Goal: Transaction & Acquisition: Subscribe to service/newsletter

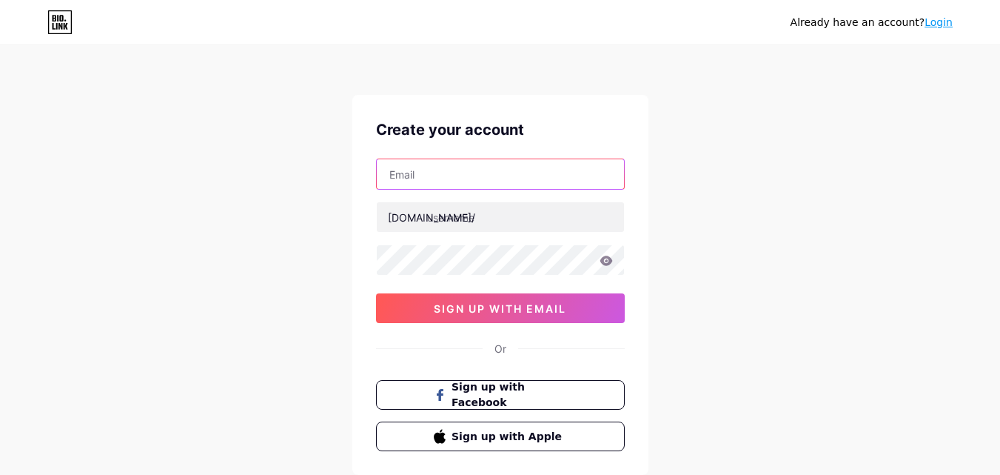
click at [432, 181] on input "text" at bounding box center [500, 174] width 247 height 30
paste input "[EMAIL_ADDRESS][DOMAIN_NAME]"
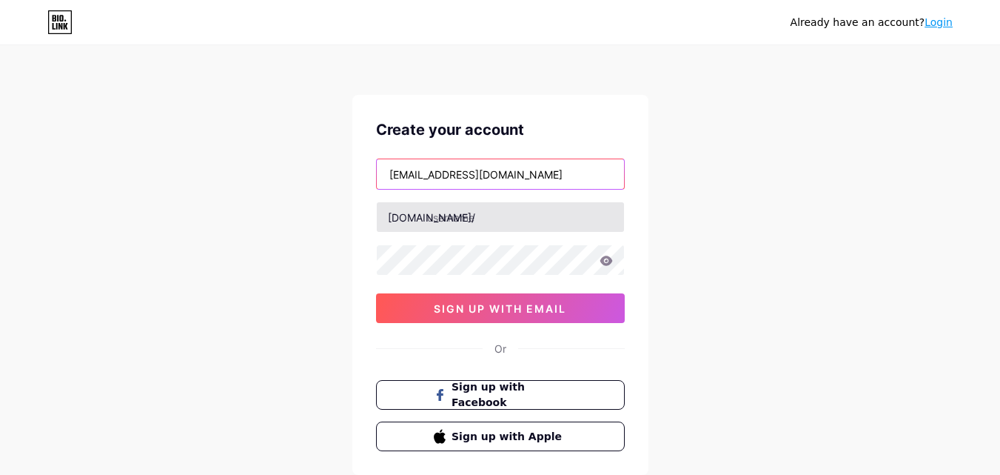
type input "[EMAIL_ADDRESS][DOMAIN_NAME]"
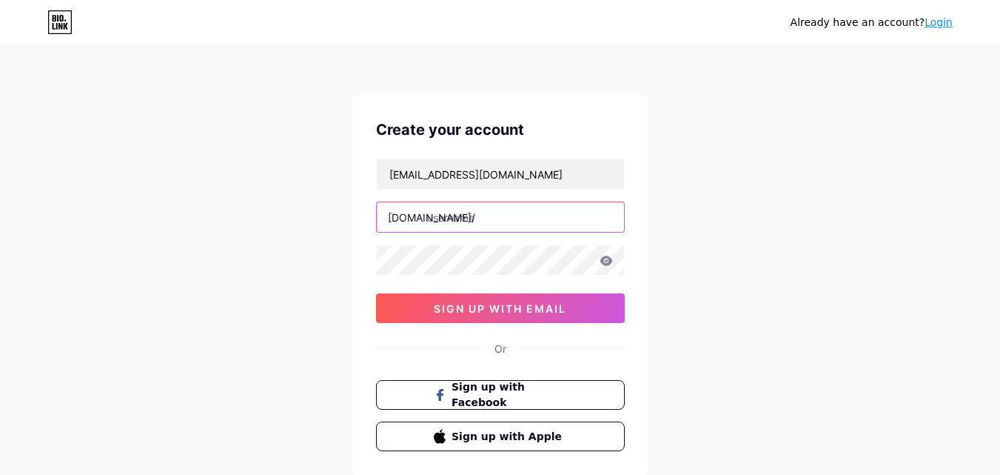
click at [439, 220] on input "text" at bounding box center [500, 217] width 247 height 30
paste input "[DOMAIN_NAME]"
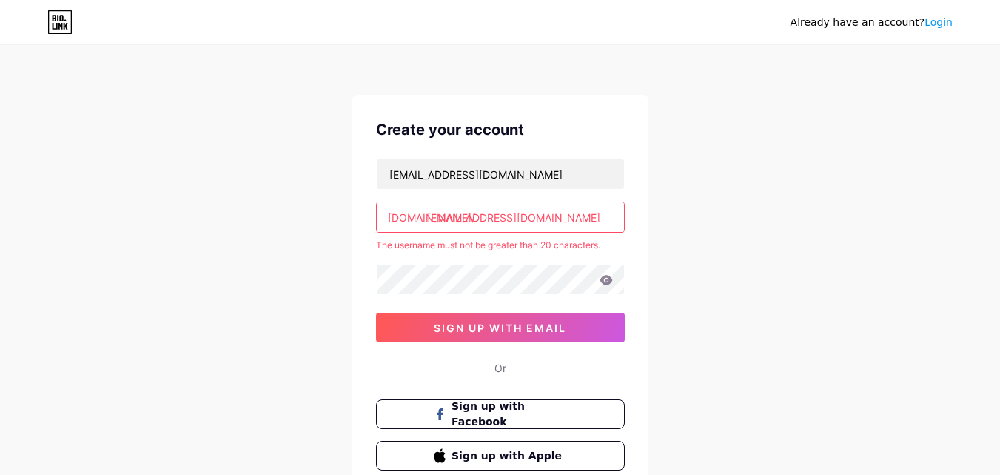
drag, startPoint x: 479, startPoint y: 219, endPoint x: 623, endPoint y: 233, distance: 144.3
click at [623, 233] on div "[EMAIL_ADDRESS][DOMAIN_NAME] [DOMAIN_NAME]/ [EMAIL_ADDRESS][DOMAIN_NAME] The us…" at bounding box center [500, 250] width 249 height 184
drag, startPoint x: 479, startPoint y: 221, endPoint x: 555, endPoint y: 231, distance: 76.1
click at [599, 221] on input "[EMAIL_ADDRESS][DOMAIN_NAME]" at bounding box center [500, 217] width 247 height 30
type input "lipomaxau"
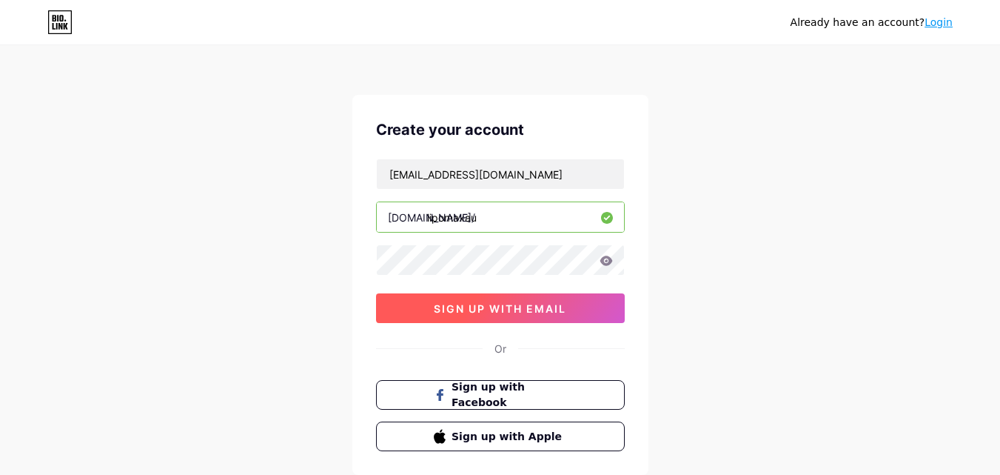
click at [479, 318] on button "sign up with email" at bounding box center [500, 308] width 249 height 30
